Goal: Navigation & Orientation: Find specific page/section

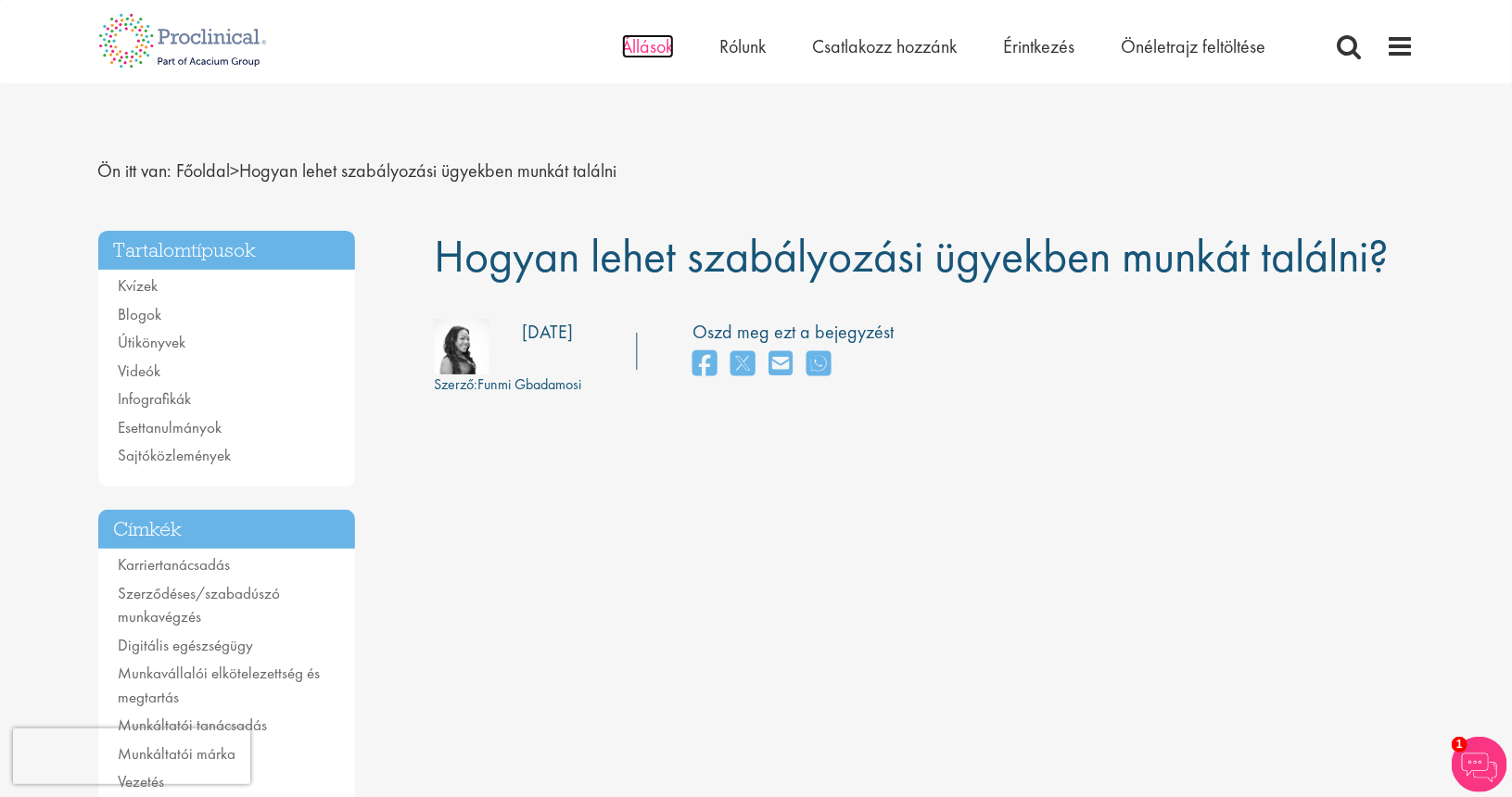
click at [655, 45] on font "Állások" at bounding box center [648, 47] width 52 height 24
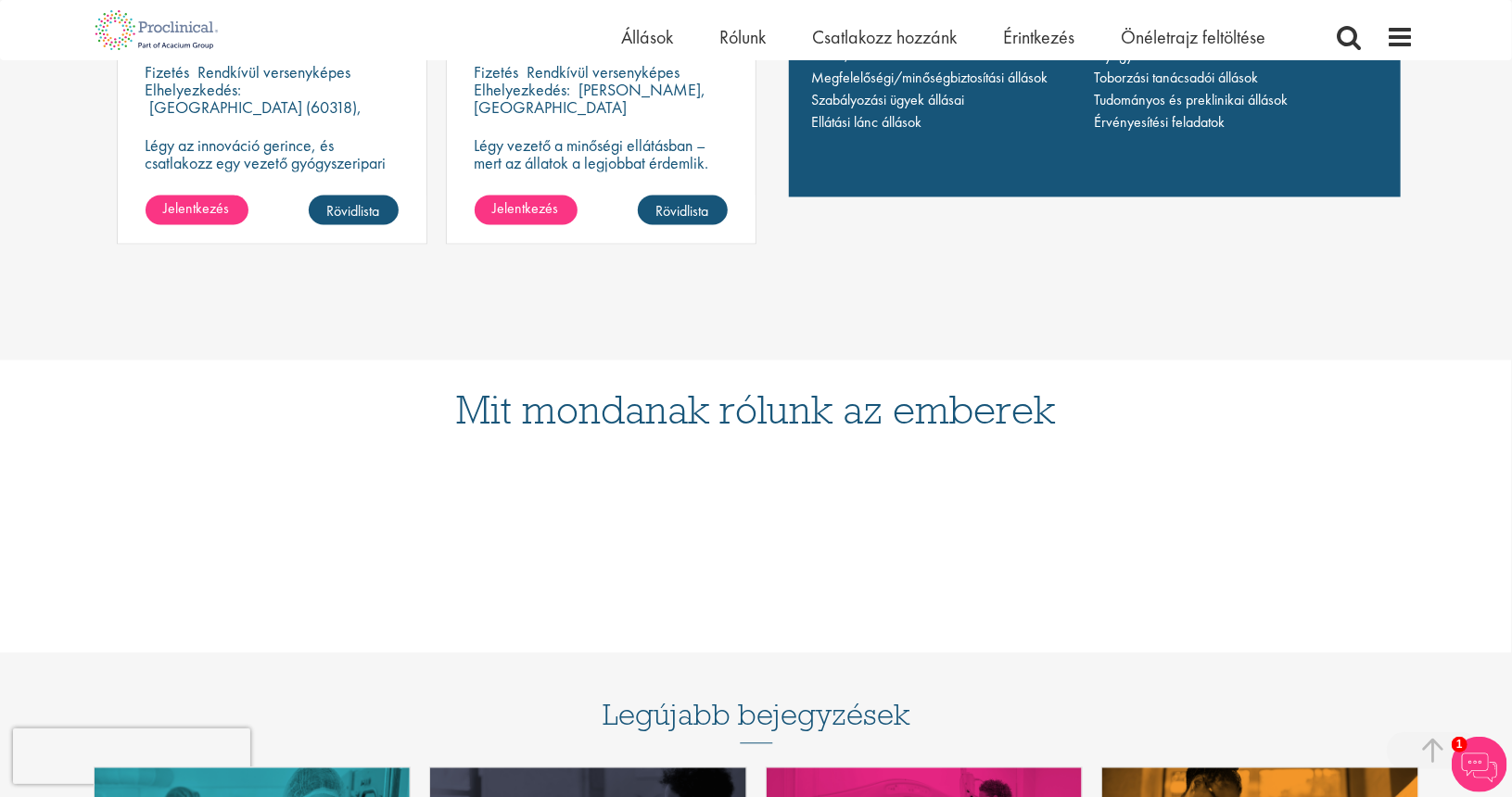
scroll to position [1204, 0]
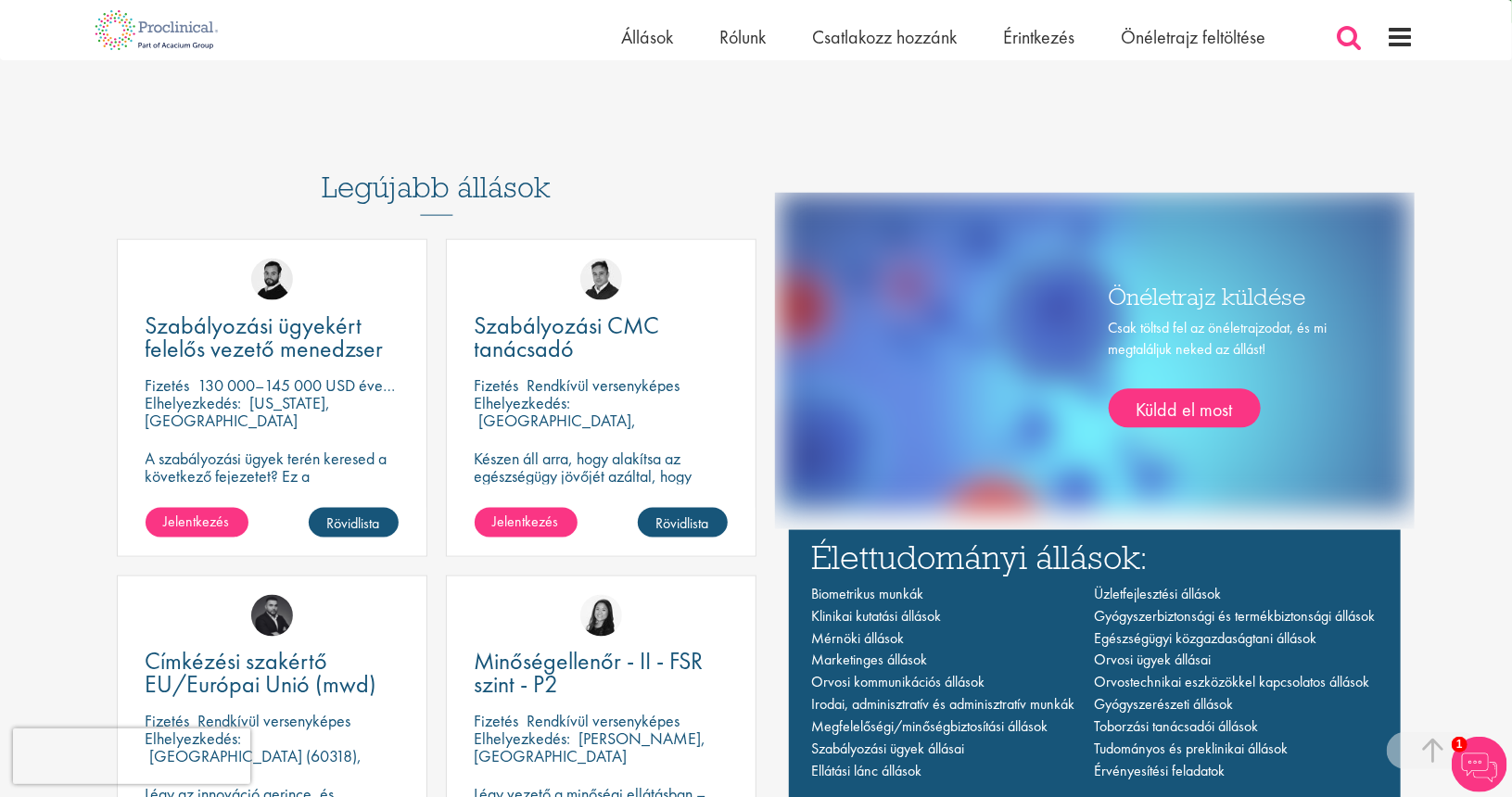
click at [1340, 35] on span at bounding box center [1350, 37] width 28 height 28
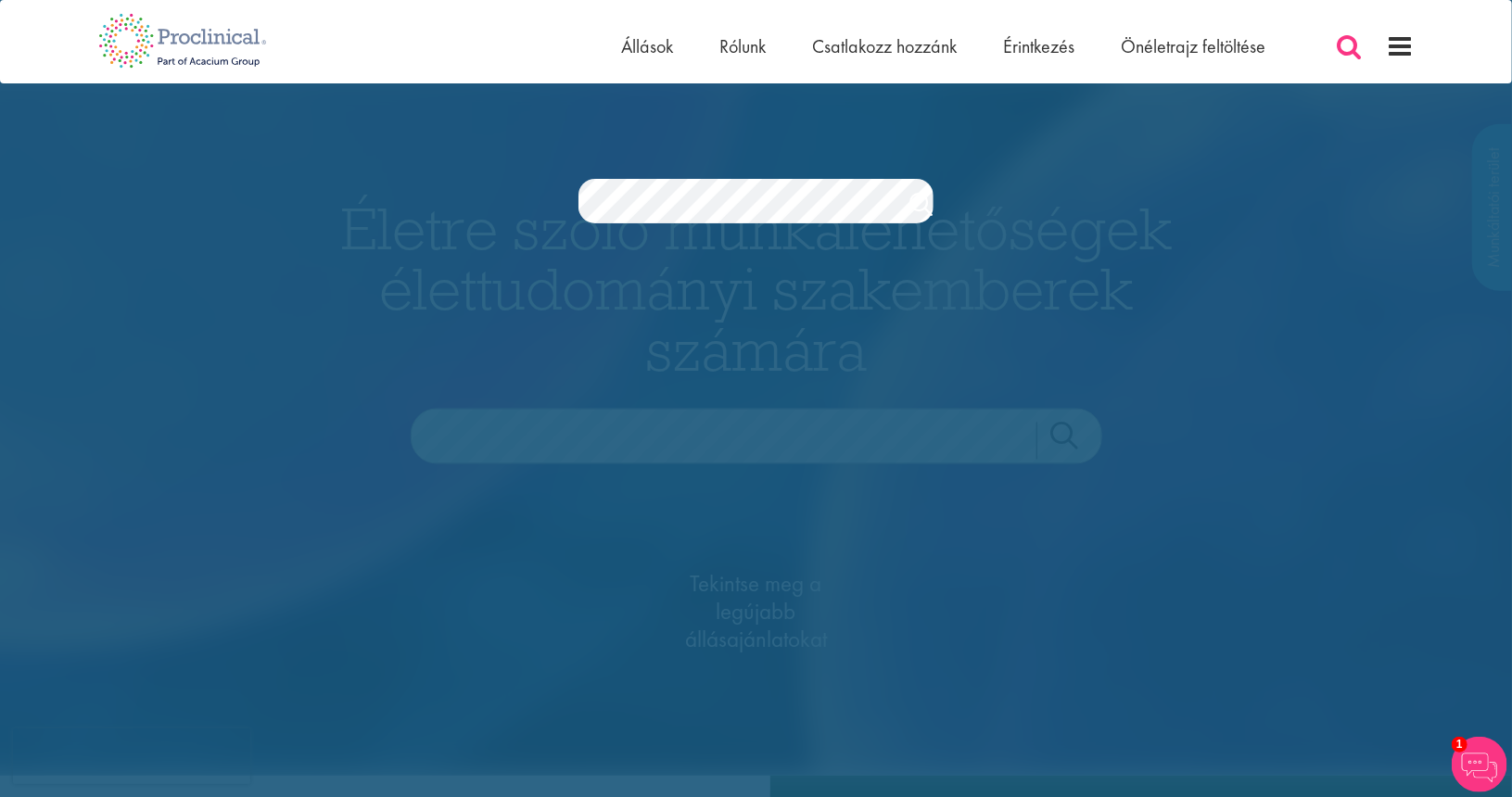
scroll to position [0, 0]
